Goal: Find specific page/section: Find specific page/section

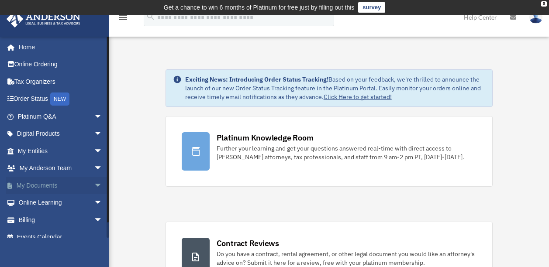
click at [94, 184] on span "arrow_drop_down" at bounding box center [102, 186] width 17 height 18
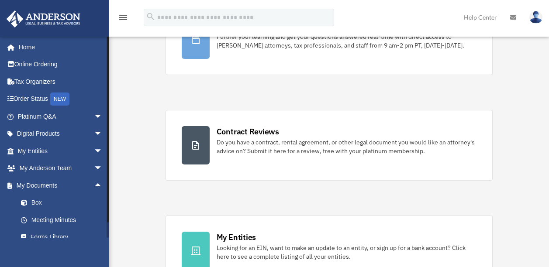
scroll to position [79, 0]
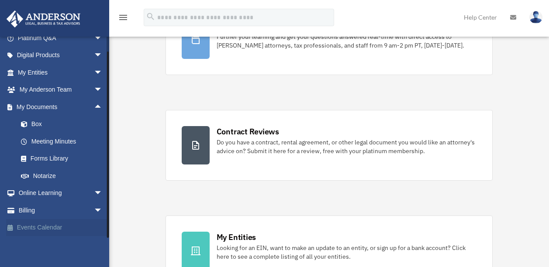
drag, startPoint x: 108, startPoint y: 156, endPoint x: 103, endPoint y: 222, distance: 66.2
click at [103, 222] on div "vancerealtygroup@gmail.com Sign Out vancerealtygroup@gmail.com Home Online Orde…" at bounding box center [54, 137] width 109 height 202
click at [38, 124] on link "Box" at bounding box center [64, 124] width 104 height 17
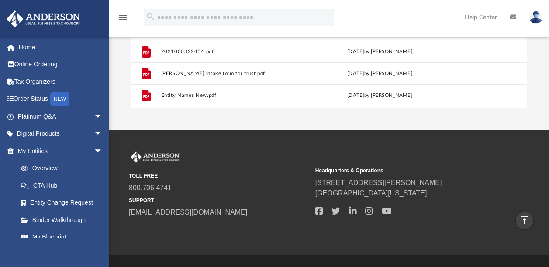
scroll to position [37, 0]
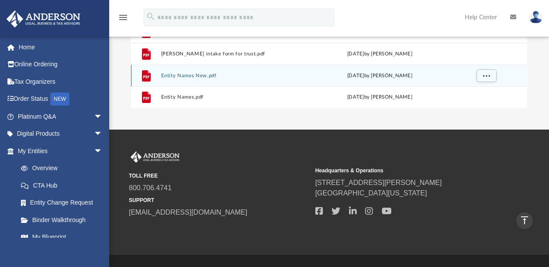
click at [269, 69] on div "File Entity Names New.pdf Tue Jun 10 2025 by Marlys Vasterling" at bounding box center [329, 76] width 396 height 22
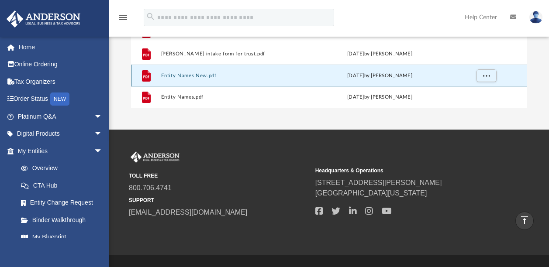
click at [269, 69] on div "File Entity Names New.pdf Tue Jun 10 2025 by Marlys Vasterling" at bounding box center [329, 76] width 396 height 22
click at [485, 75] on span "More options" at bounding box center [486, 75] width 7 height 5
click at [474, 42] on li "Preview" at bounding box center [478, 42] width 25 height 9
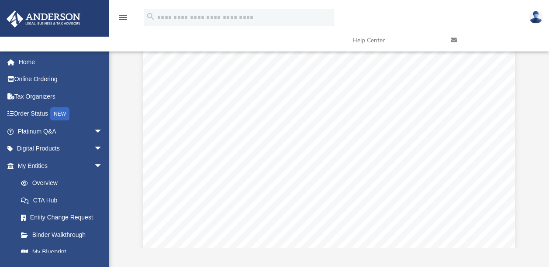
scroll to position [182, 0]
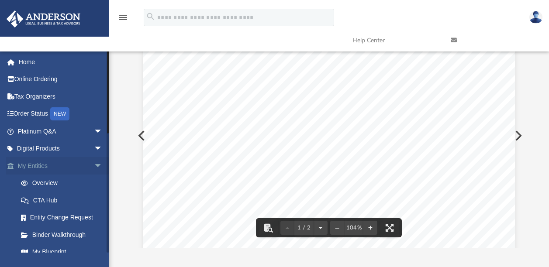
click at [94, 165] on span "arrow_drop_down" at bounding box center [102, 166] width 17 height 18
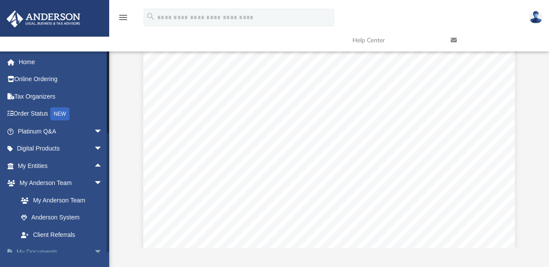
click at [94, 251] on span "arrow_drop_down" at bounding box center [102, 253] width 17 height 18
click at [94, 251] on span "arrow_drop_up" at bounding box center [102, 253] width 17 height 18
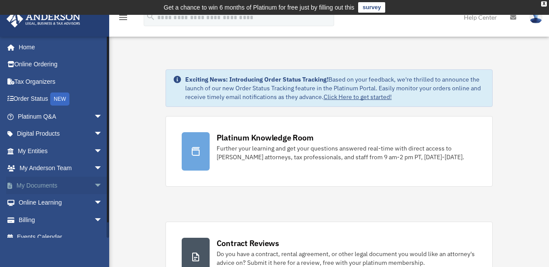
click at [94, 184] on span "arrow_drop_down" at bounding box center [102, 186] width 17 height 18
click at [31, 201] on link "Box" at bounding box center [64, 202] width 104 height 17
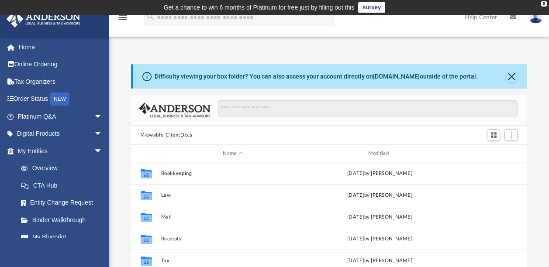
scroll to position [192, 389]
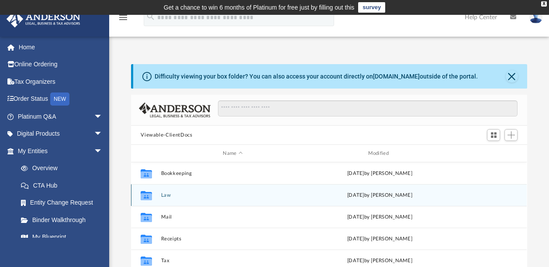
click at [166, 194] on button "Law" at bounding box center [232, 196] width 143 height 6
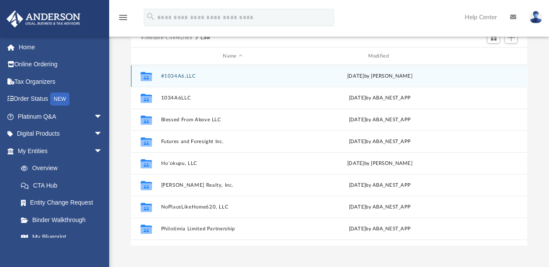
scroll to position [100, 0]
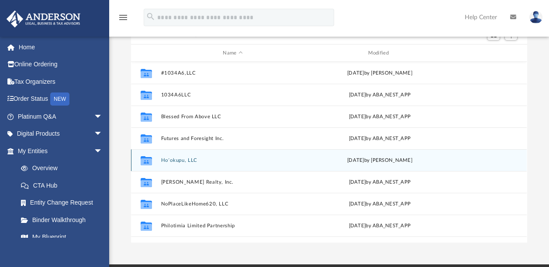
click at [185, 161] on button "Hoʻokupu, LLC" at bounding box center [232, 161] width 143 height 6
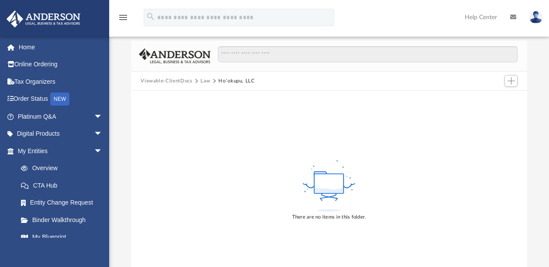
scroll to position [55, 0]
click at [329, 191] on icon at bounding box center [329, 190] width 28 height 5
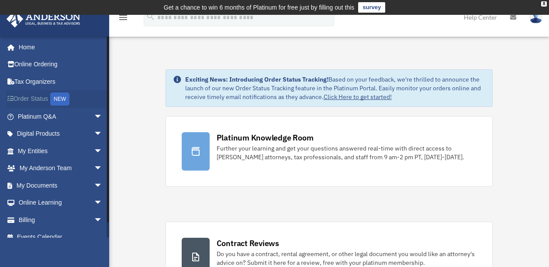
click at [41, 99] on link "Order Status NEW" at bounding box center [61, 99] width 110 height 18
click at [40, 152] on link "My Entities arrow_drop_down" at bounding box center [61, 150] width 110 height 17
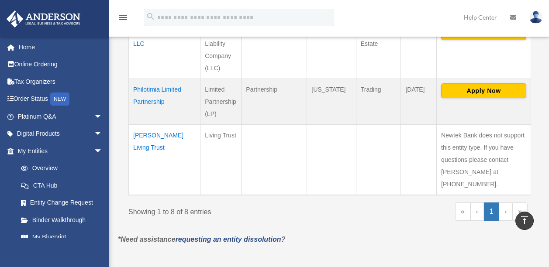
scroll to position [538, 0]
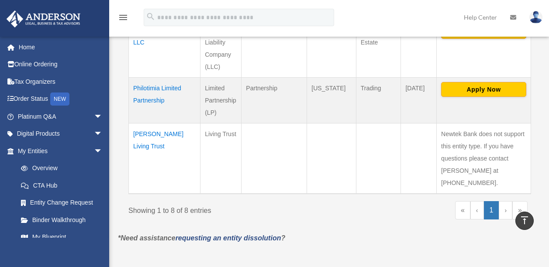
click at [171, 135] on td "Vasterling Living Trust" at bounding box center [165, 159] width 72 height 71
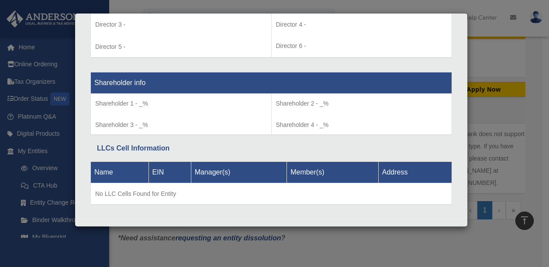
scroll to position [712, 0]
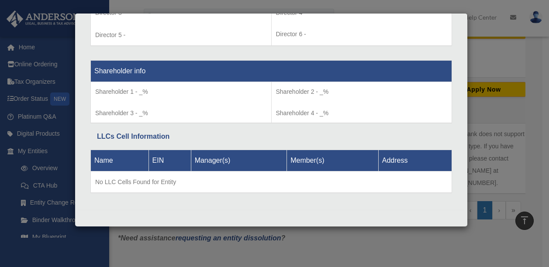
click at [514, 52] on div "Details × Articles Sent Organizational Date" at bounding box center [274, 133] width 549 height 267
